Goal: Information Seeking & Learning: Find specific page/section

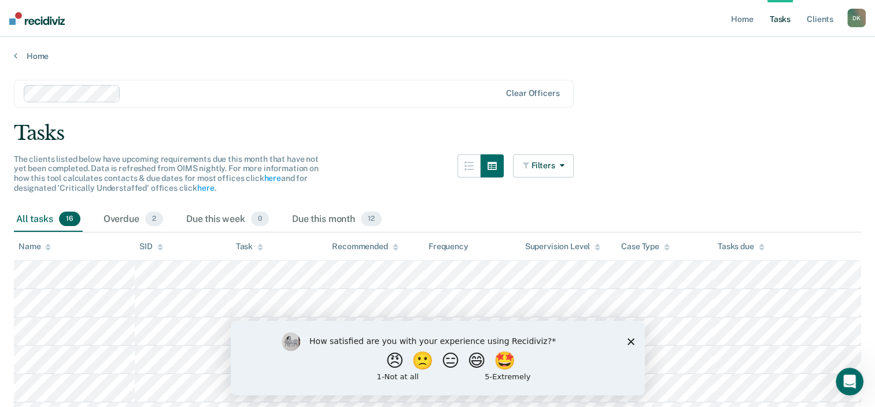
click at [632, 345] on div "How satisfied are you with your experience using Recidiviz? 😠 🙁 😑 😄 🤩 1 - Not a…" at bounding box center [437, 358] width 414 height 75
click at [631, 341] on polygon "Close survey" at bounding box center [630, 341] width 7 height 7
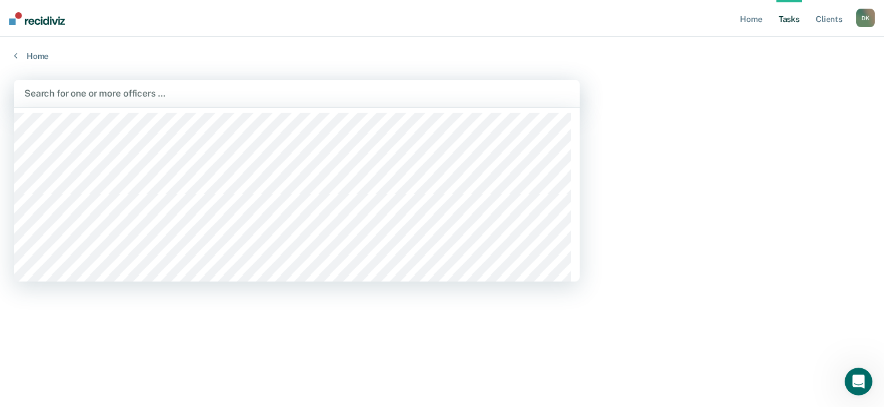
click at [252, 104] on div "Search for one or more officers …" at bounding box center [297, 94] width 566 height 28
type input "[PERSON_NAME]"
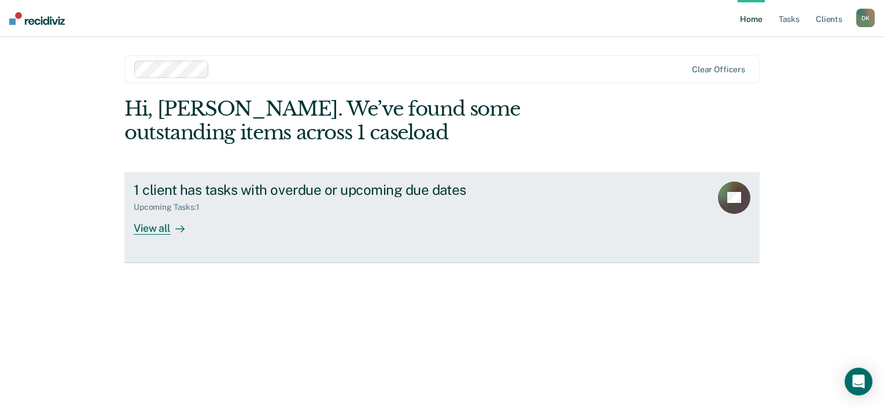
click at [171, 223] on div at bounding box center [178, 228] width 14 height 13
